Goal: Task Accomplishment & Management: Complete application form

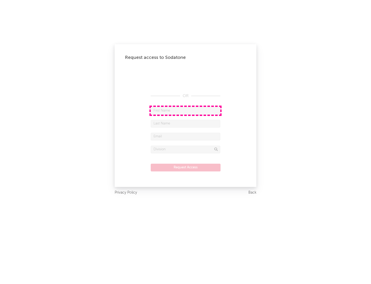
click at [186, 110] on input "text" at bounding box center [186, 111] width 70 height 8
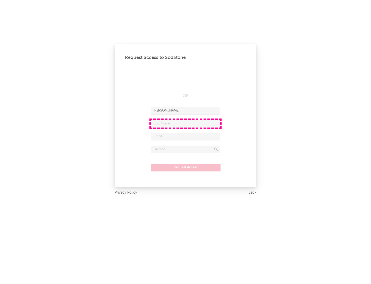
type input "[PERSON_NAME]"
click at [186, 123] on input "text" at bounding box center [186, 124] width 70 height 8
type input "[PERSON_NAME]"
click at [186, 136] on input "text" at bounding box center [186, 137] width 70 height 8
type input "[EMAIL_ADDRESS][DOMAIN_NAME]"
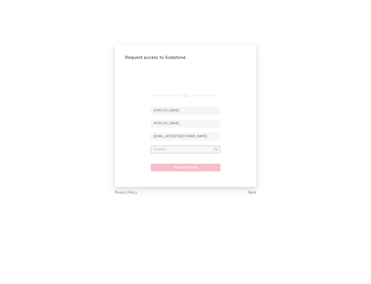
click at [186, 149] on input "text" at bounding box center [186, 149] width 70 height 8
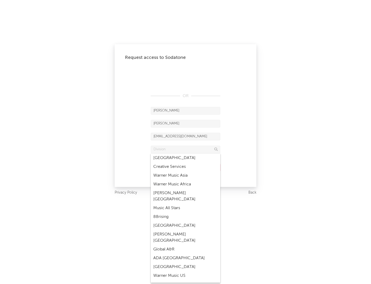
click at [186, 204] on div "Music All Stars" at bounding box center [186, 208] width 70 height 9
type input "Music All Stars"
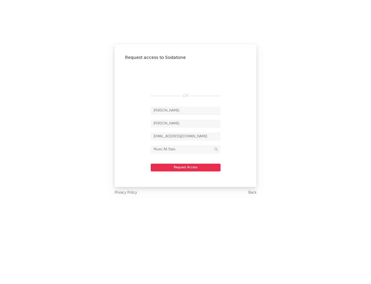
click at [186, 167] on button "Request Access" at bounding box center [186, 168] width 70 height 8
